Goal: Task Accomplishment & Management: Complete application form

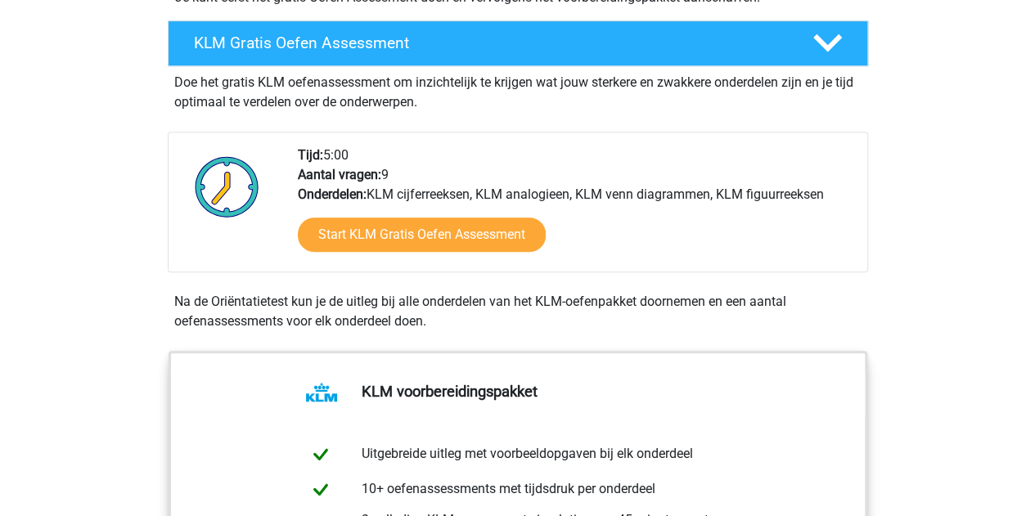
scroll to position [491, 0]
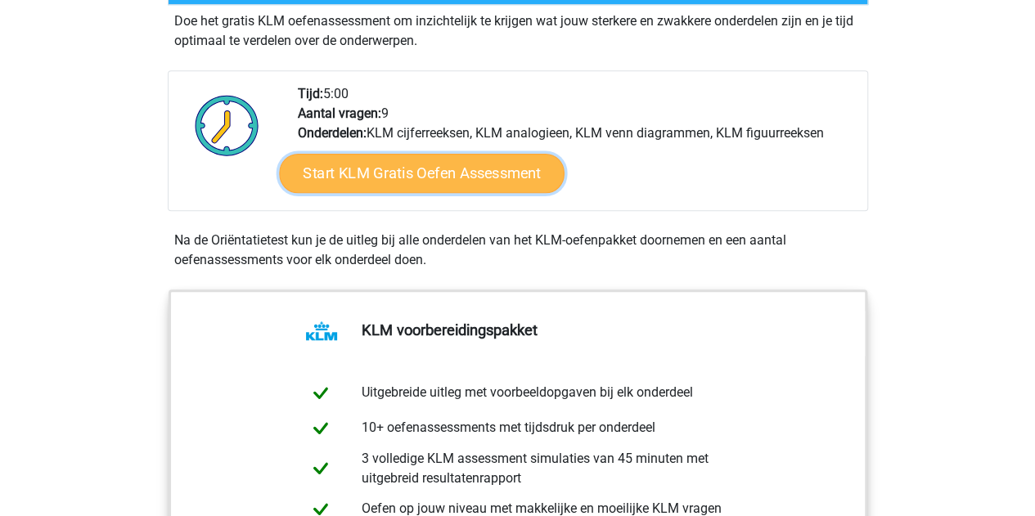
click at [379, 171] on link "Start KLM Gratis Oefen Assessment" at bounding box center [421, 172] width 285 height 39
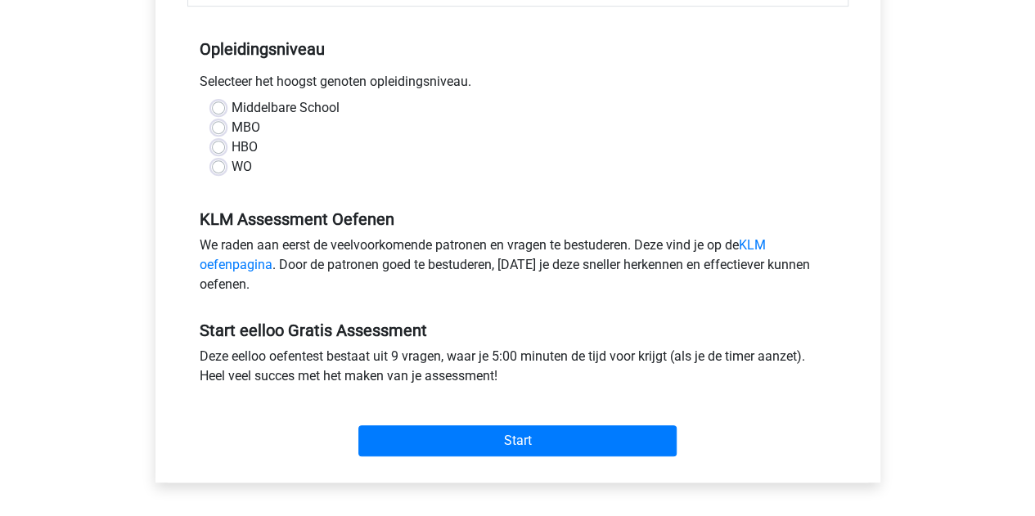
scroll to position [327, 0]
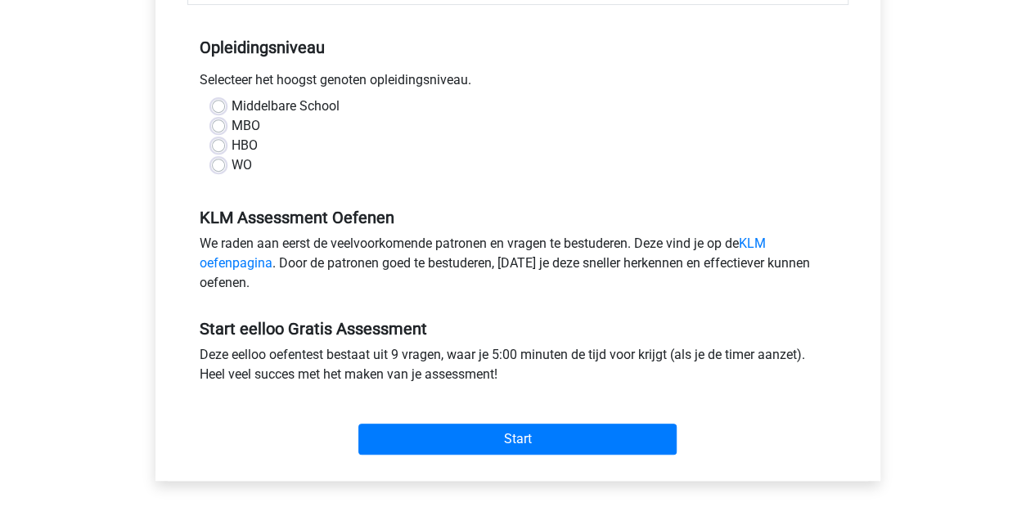
click at [231, 170] on label "WO" at bounding box center [241, 165] width 20 height 20
click at [214, 170] on input "WO" at bounding box center [218, 163] width 13 height 16
radio input "true"
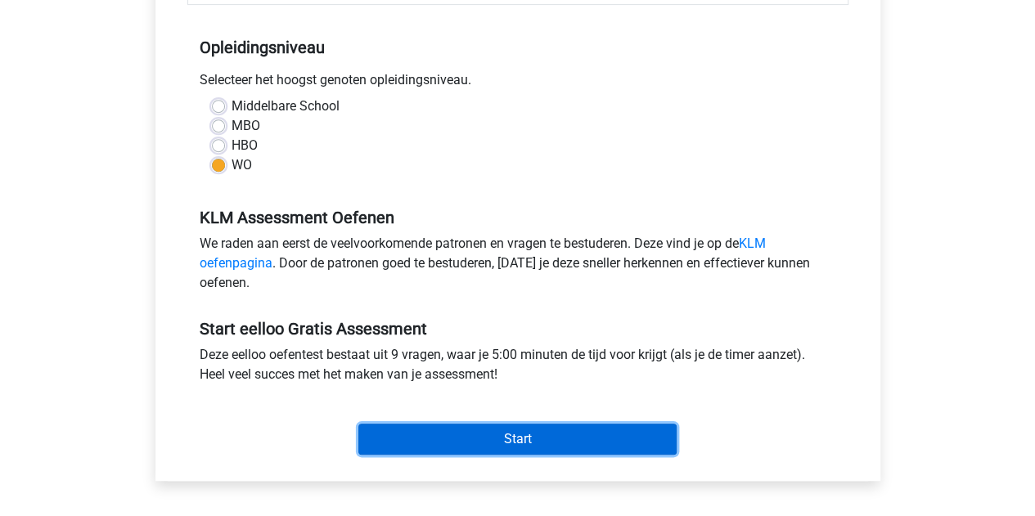
click at [496, 433] on input "Start" at bounding box center [517, 439] width 318 height 31
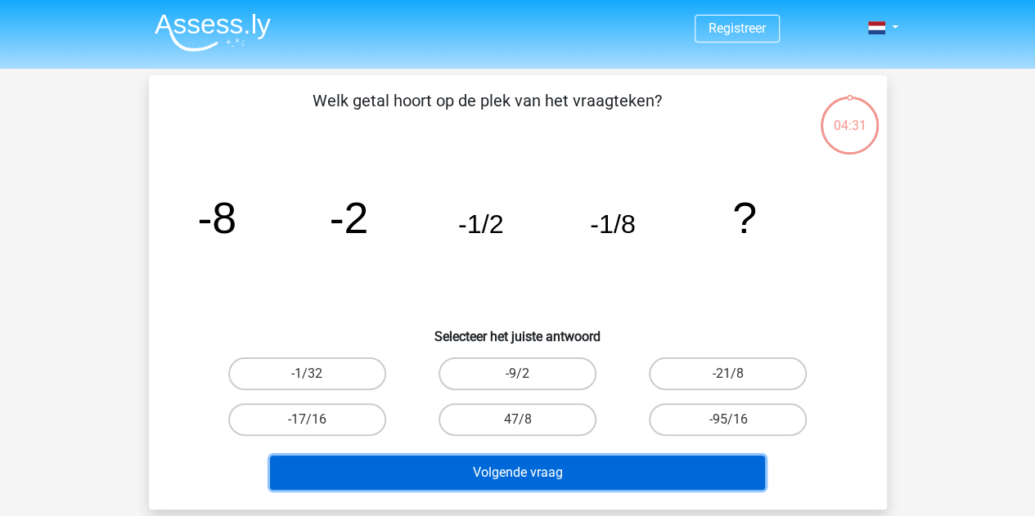
click at [522, 470] on button "Volgende vraag" at bounding box center [517, 473] width 495 height 34
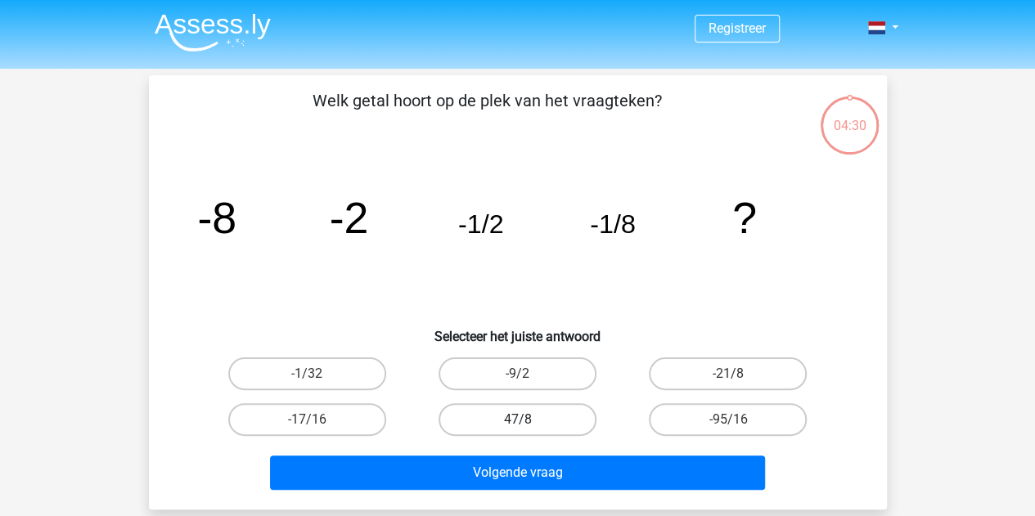
click at [460, 422] on label "47/8" at bounding box center [517, 419] width 158 height 33
click at [517, 422] on input "47/8" at bounding box center [522, 425] width 11 height 11
radio input "true"
click at [335, 377] on label "-1/32" at bounding box center [307, 373] width 158 height 33
click at [317, 377] on input "-1/32" at bounding box center [312, 379] width 11 height 11
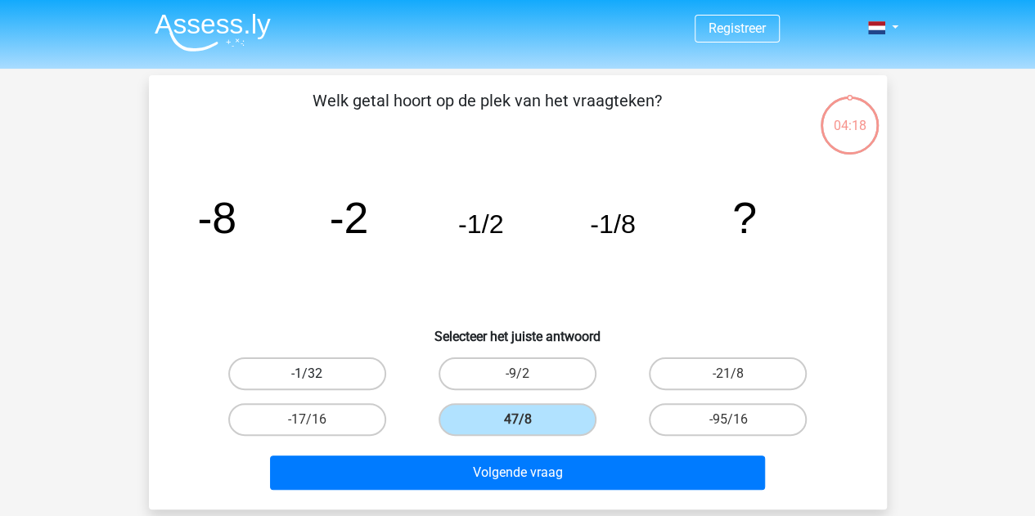
radio input "true"
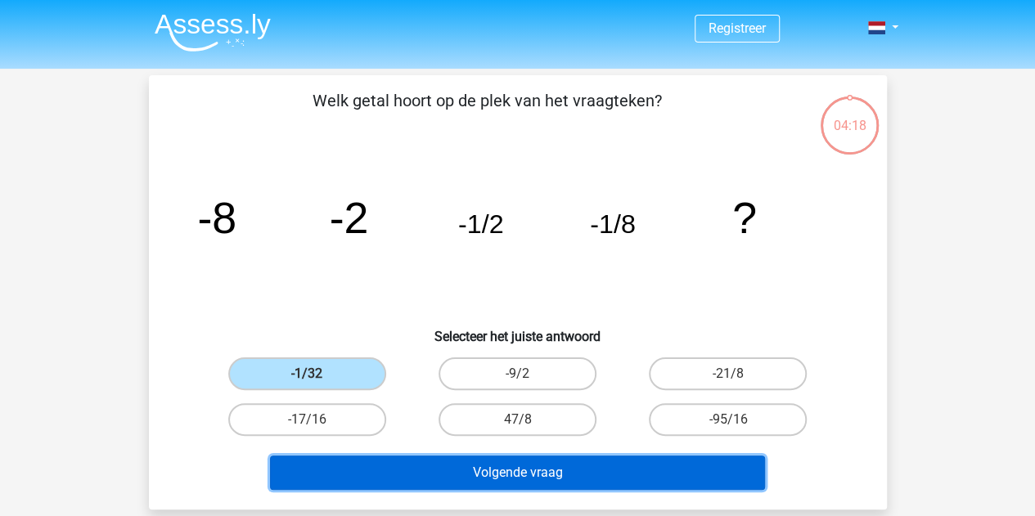
click at [399, 467] on button "Volgende vraag" at bounding box center [517, 473] width 495 height 34
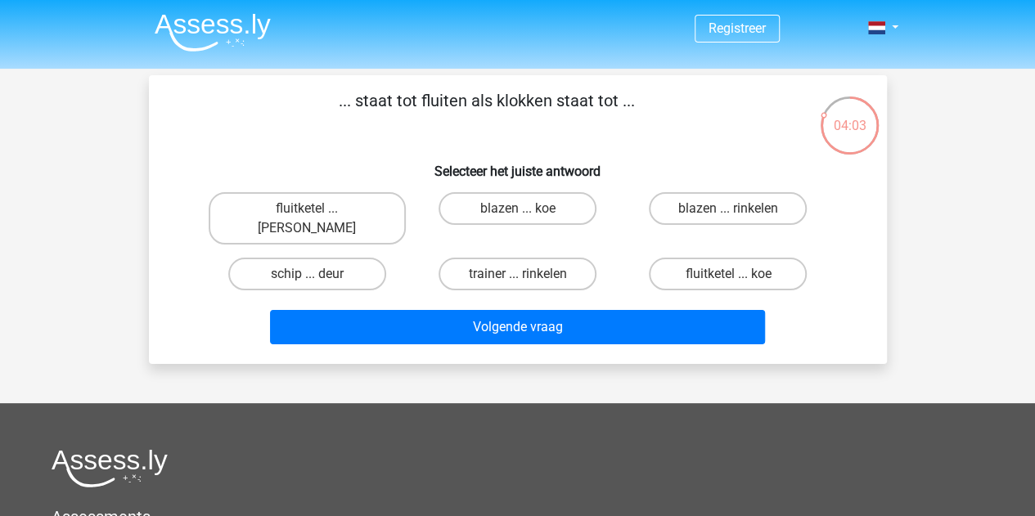
click at [314, 215] on input "fluitketel ... luiden" at bounding box center [312, 214] width 11 height 11
radio input "true"
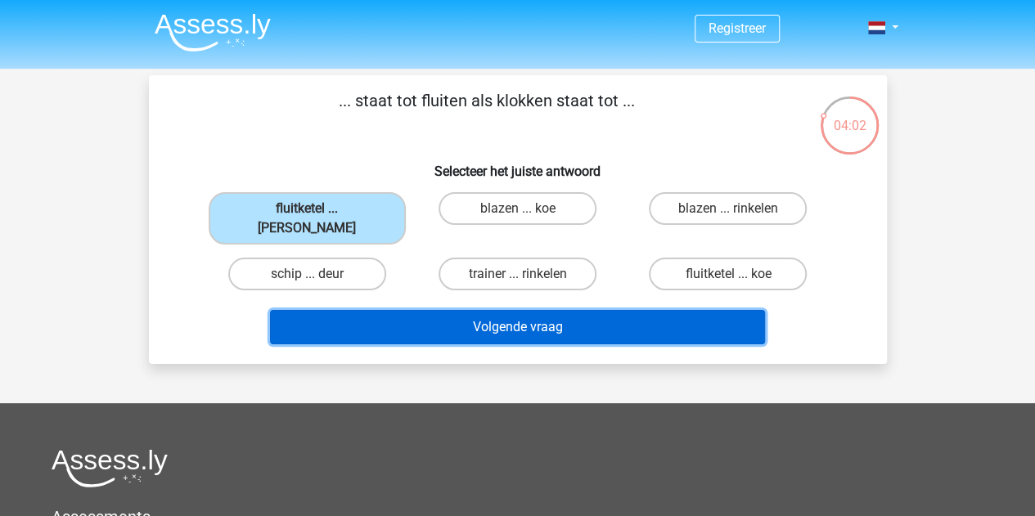
click at [424, 310] on button "Volgende vraag" at bounding box center [517, 327] width 495 height 34
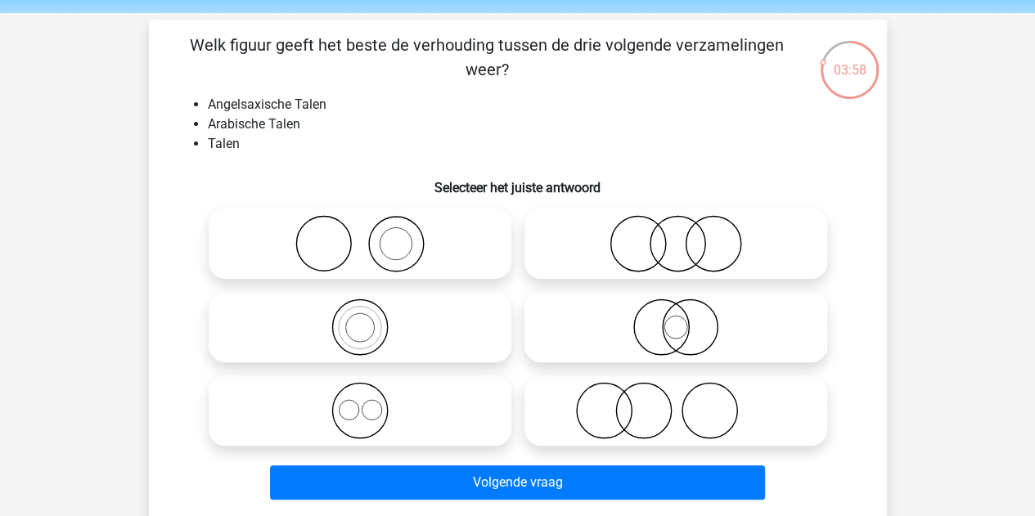
scroll to position [82, 0]
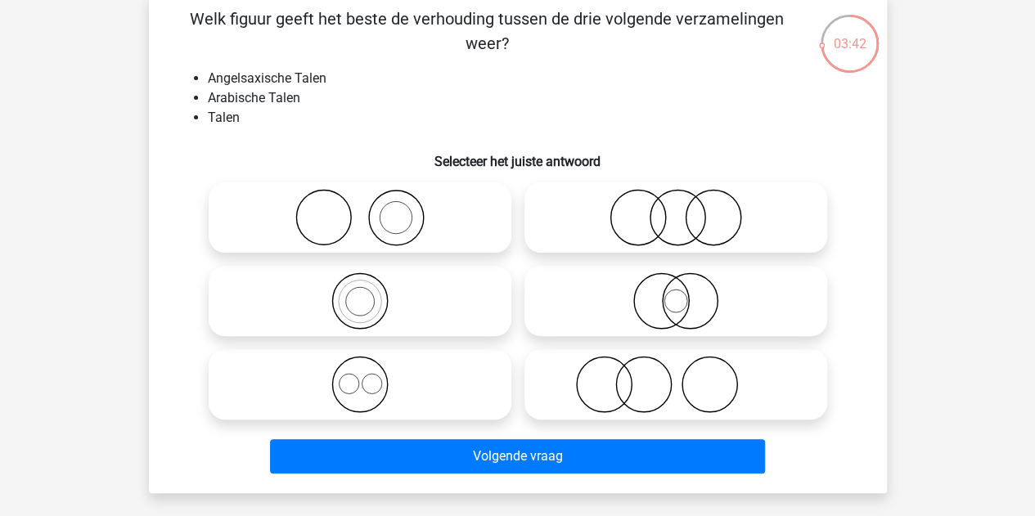
click at [665, 239] on icon at bounding box center [676, 217] width 290 height 57
click at [676, 209] on input "radio" at bounding box center [681, 204] width 11 height 11
radio input "true"
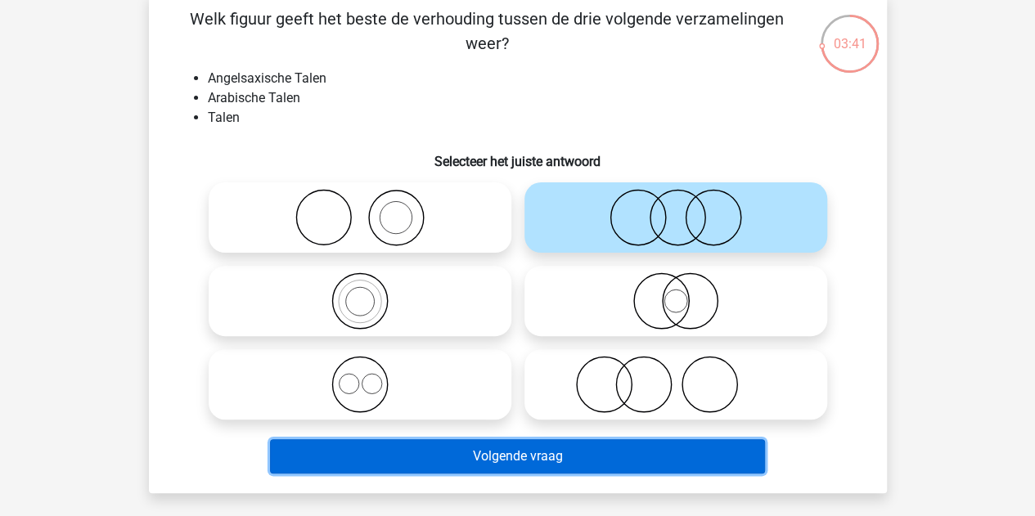
click at [548, 451] on button "Volgende vraag" at bounding box center [517, 456] width 495 height 34
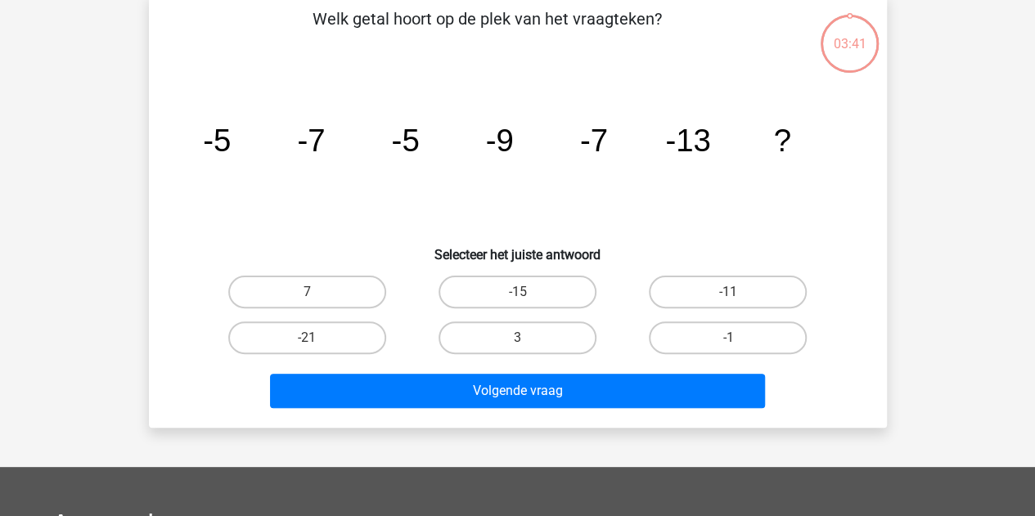
scroll to position [75, 0]
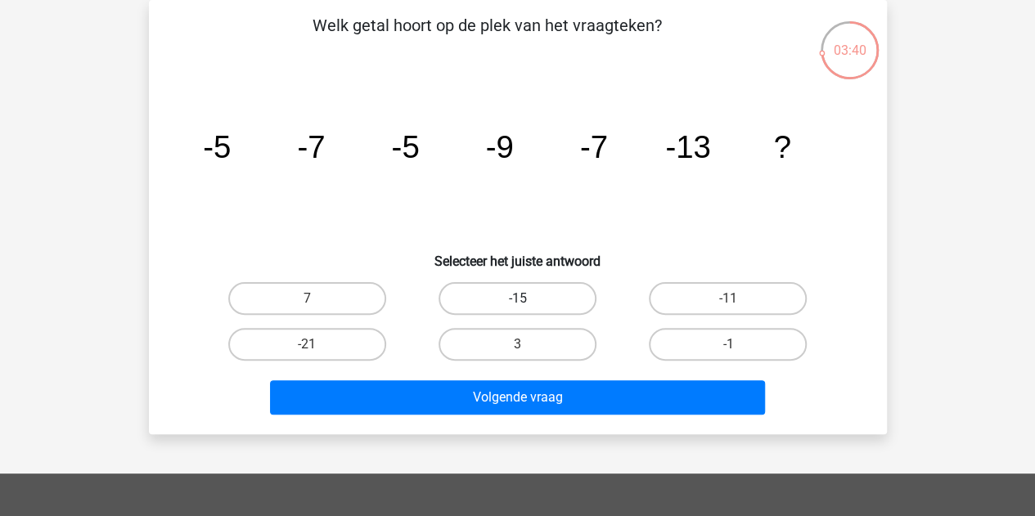
click at [522, 289] on label "-15" at bounding box center [517, 298] width 158 height 33
click at [522, 299] on input "-15" at bounding box center [522, 304] width 11 height 11
radio input "true"
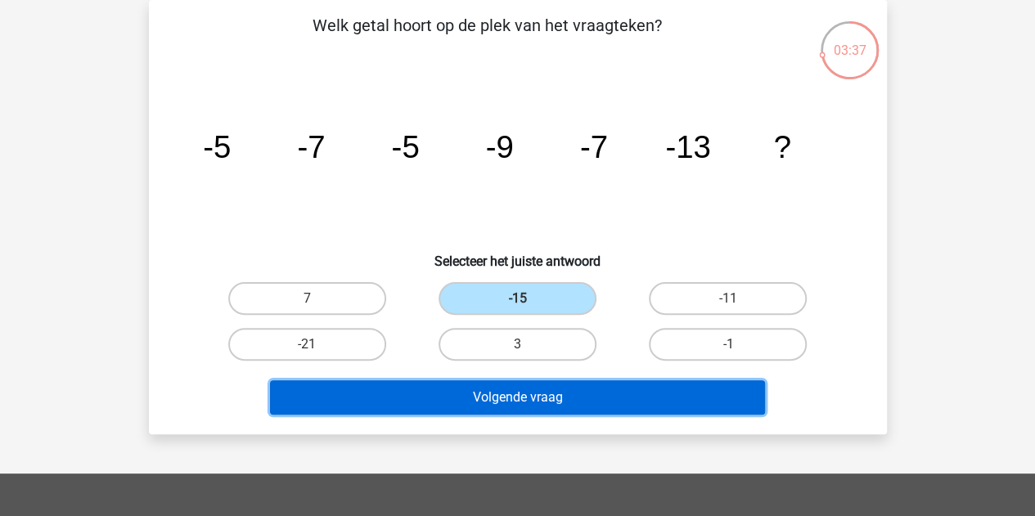
click at [559, 402] on button "Volgende vraag" at bounding box center [517, 397] width 495 height 34
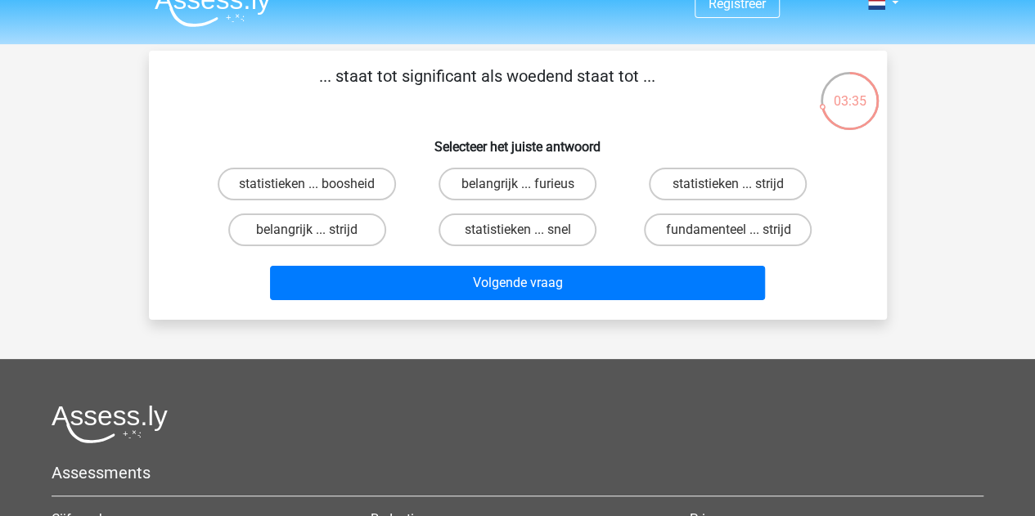
scroll to position [0, 0]
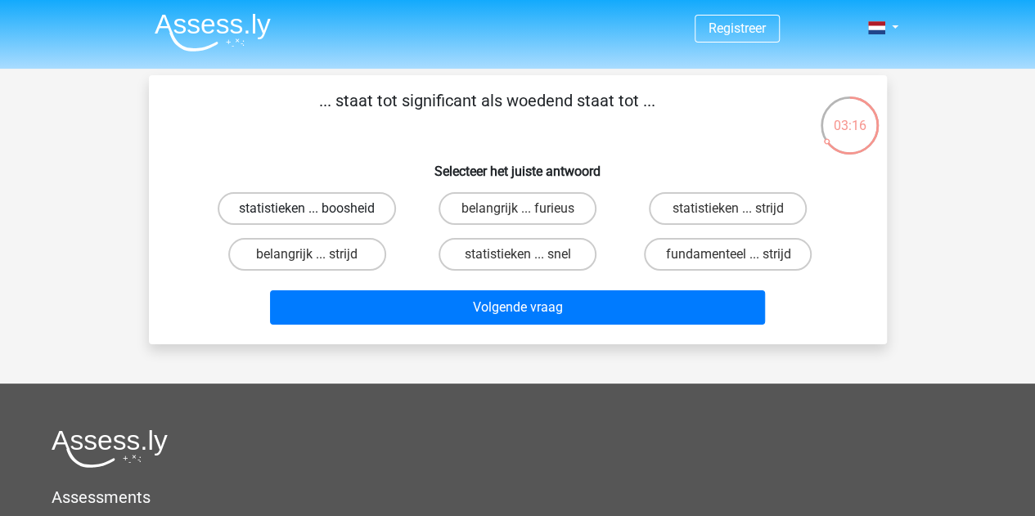
click at [325, 212] on label "statistieken ... boosheid" at bounding box center [307, 208] width 178 height 33
click at [317, 212] on input "statistieken ... boosheid" at bounding box center [312, 214] width 11 height 11
radio input "true"
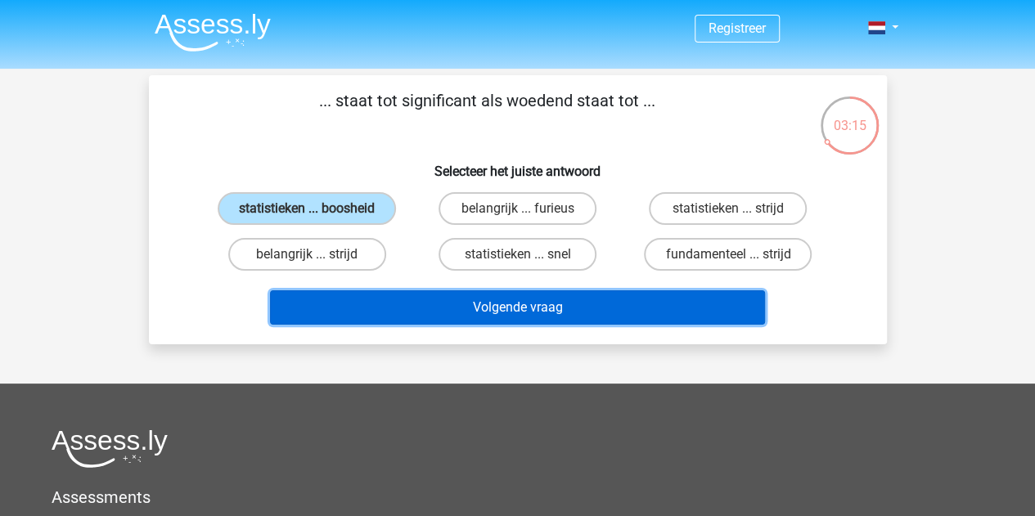
click at [371, 309] on button "Volgende vraag" at bounding box center [517, 307] width 495 height 34
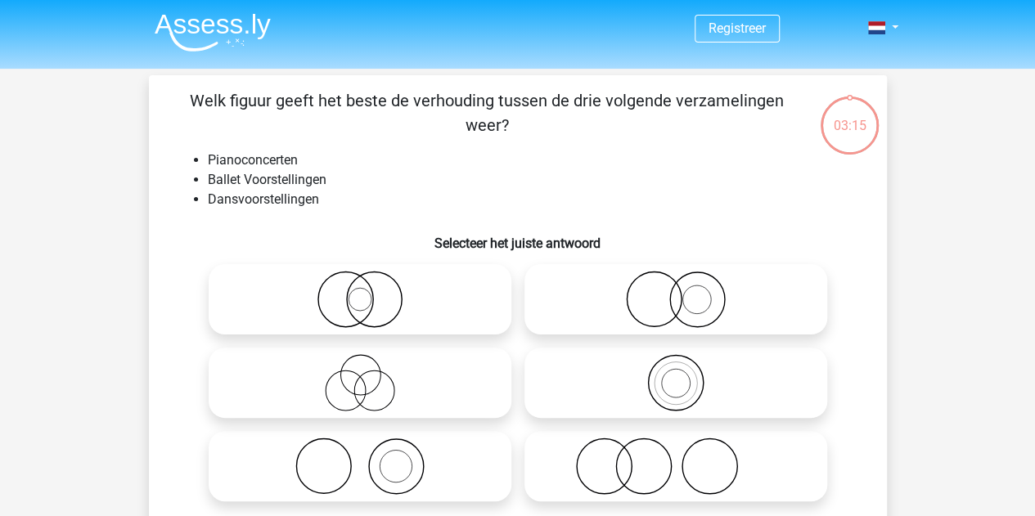
scroll to position [75, 0]
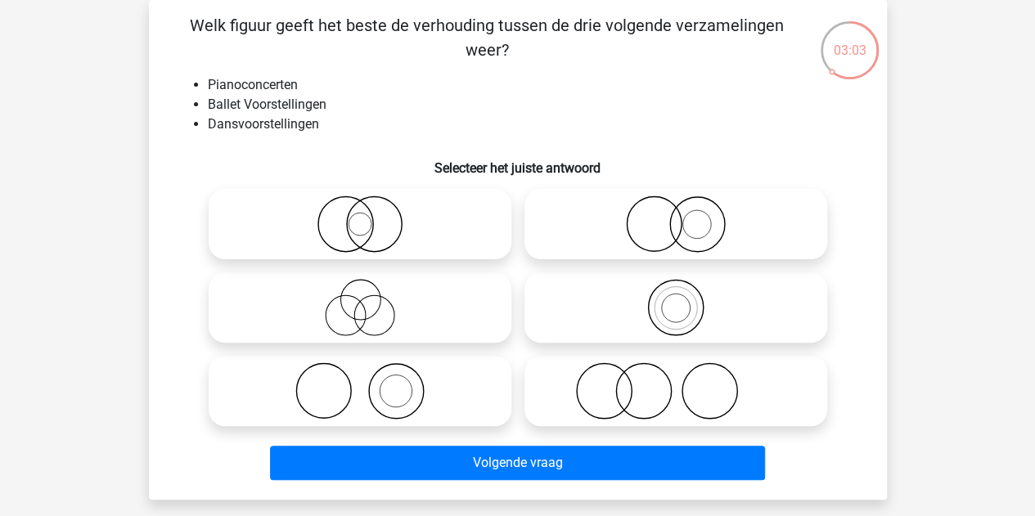
click at [409, 329] on icon at bounding box center [360, 307] width 290 height 57
click at [370, 299] on input "radio" at bounding box center [365, 294] width 11 height 11
radio input "true"
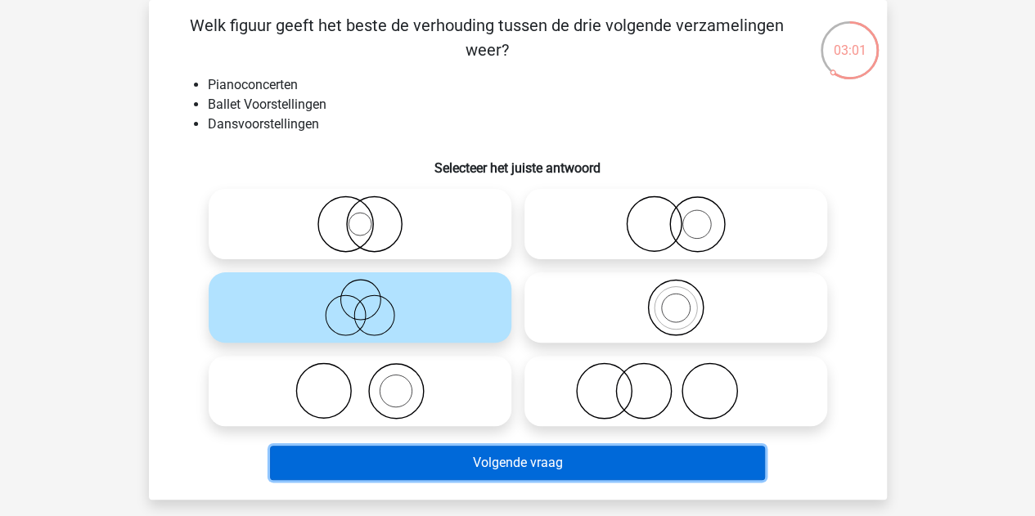
click at [511, 471] on button "Volgende vraag" at bounding box center [517, 463] width 495 height 34
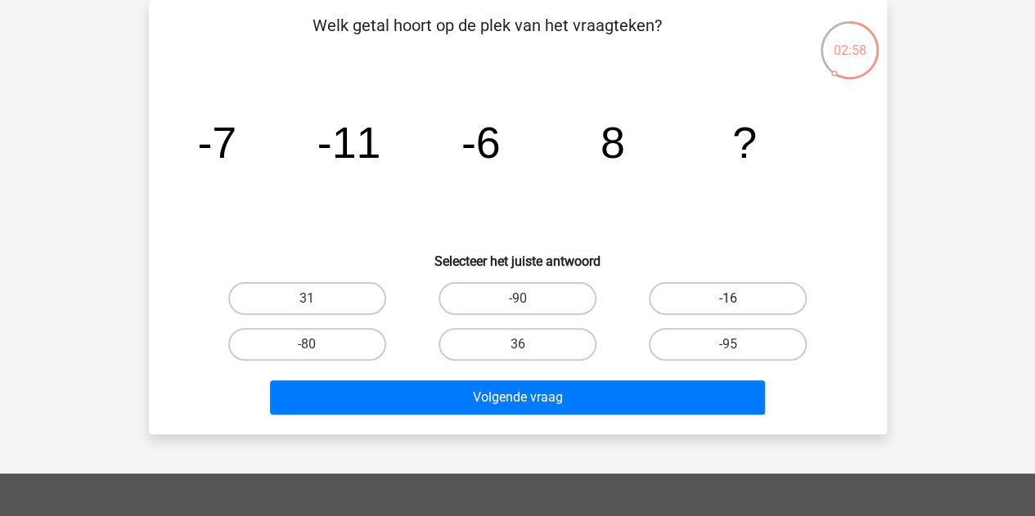
click at [693, 305] on label "-16" at bounding box center [728, 298] width 158 height 33
click at [728, 305] on input "-16" at bounding box center [733, 304] width 11 height 11
radio input "true"
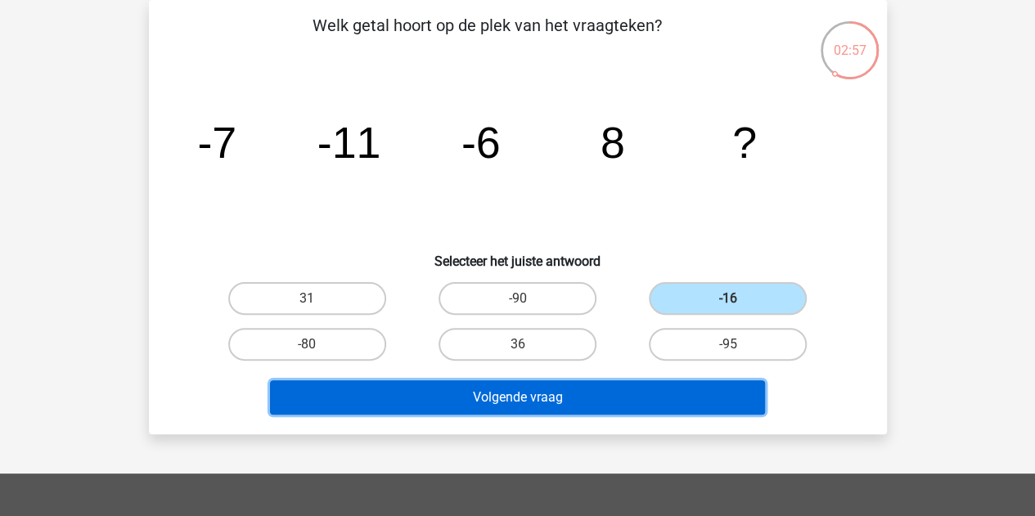
click at [685, 392] on button "Volgende vraag" at bounding box center [517, 397] width 495 height 34
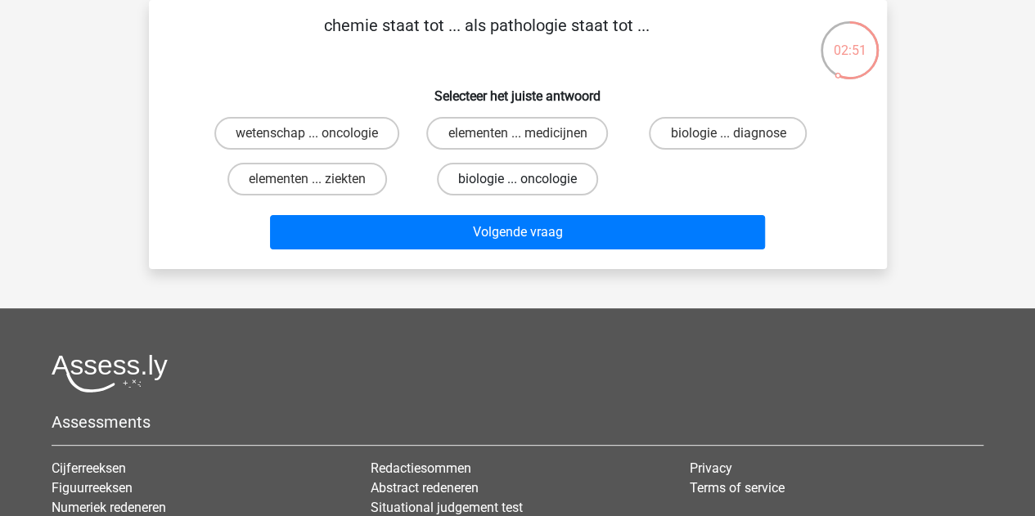
click at [547, 178] on label "biologie ... oncologie" at bounding box center [517, 179] width 161 height 33
click at [528, 179] on input "biologie ... oncologie" at bounding box center [522, 184] width 11 height 11
radio input "true"
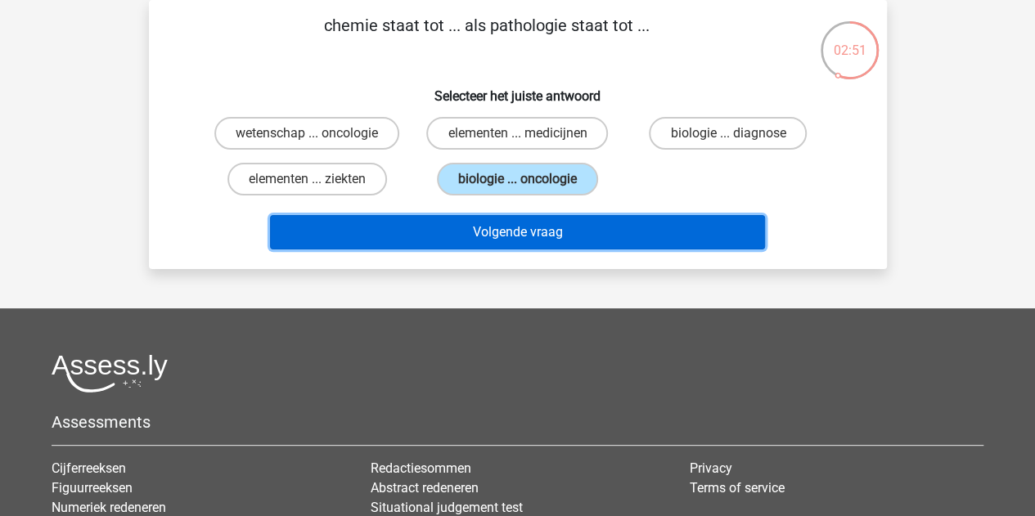
click at [553, 226] on button "Volgende vraag" at bounding box center [517, 232] width 495 height 34
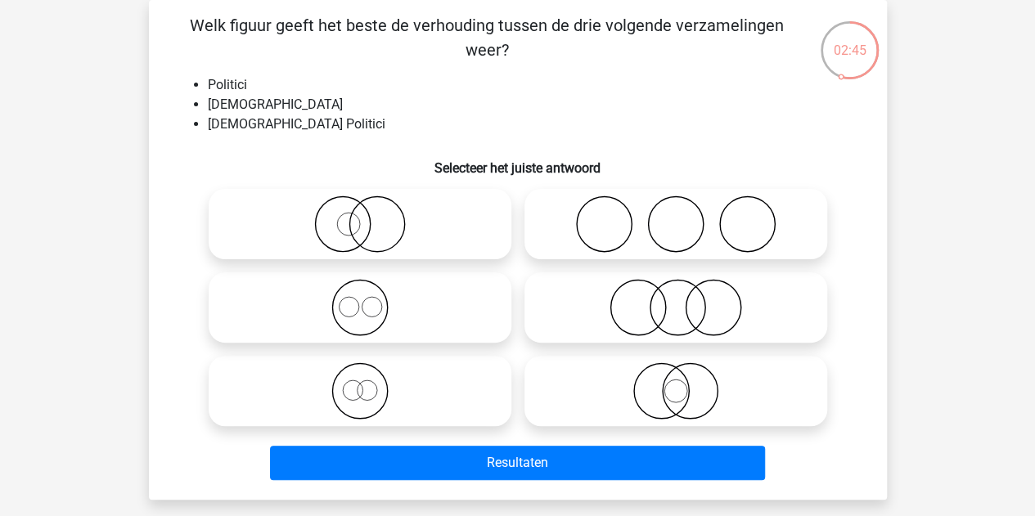
click at [397, 230] on icon at bounding box center [360, 223] width 290 height 57
click at [370, 216] on input "radio" at bounding box center [365, 210] width 11 height 11
radio input "true"
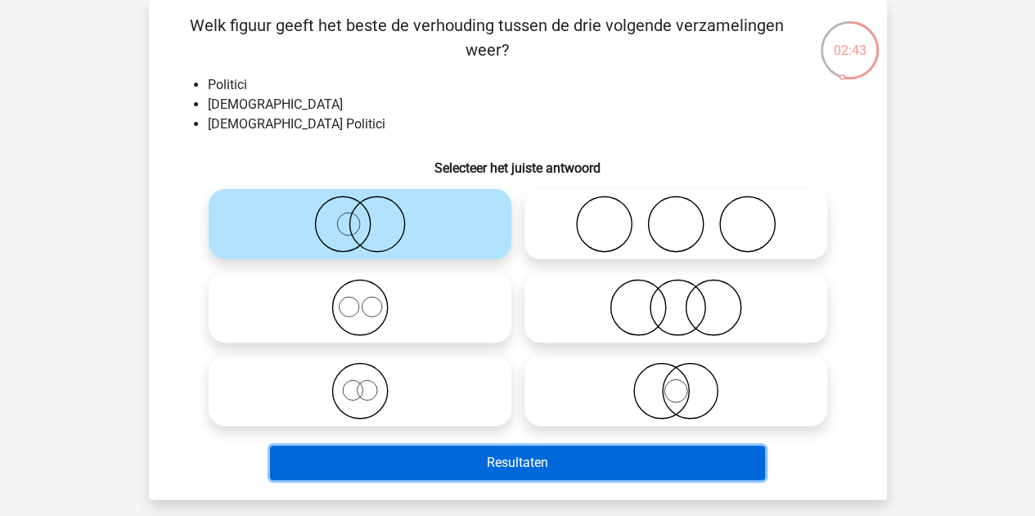
click at [389, 457] on button "Resultaten" at bounding box center [517, 463] width 495 height 34
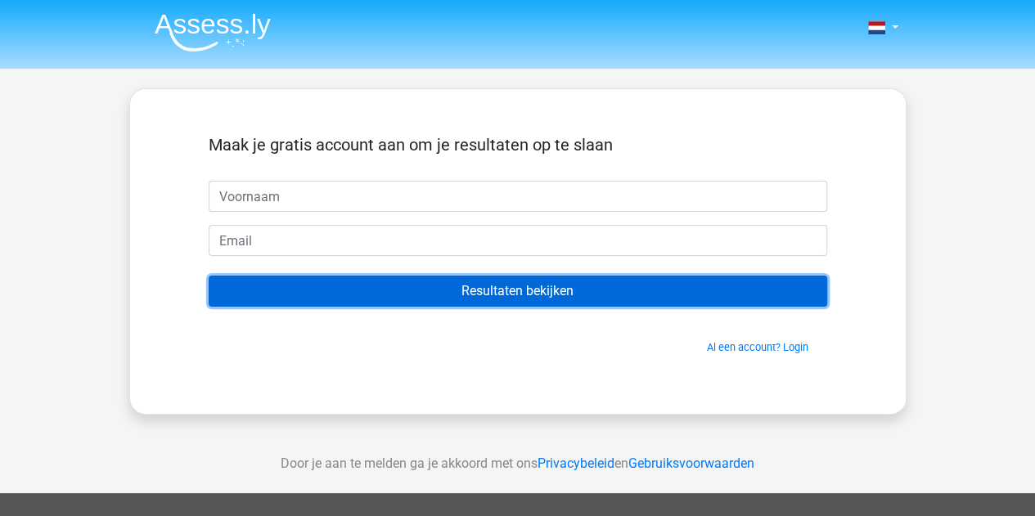
drag, startPoint x: 552, startPoint y: 294, endPoint x: 551, endPoint y: 241, distance: 53.2
click at [551, 294] on input "Resultaten bekijken" at bounding box center [518, 291] width 618 height 31
